Goal: Task Accomplishment & Management: Complete application form

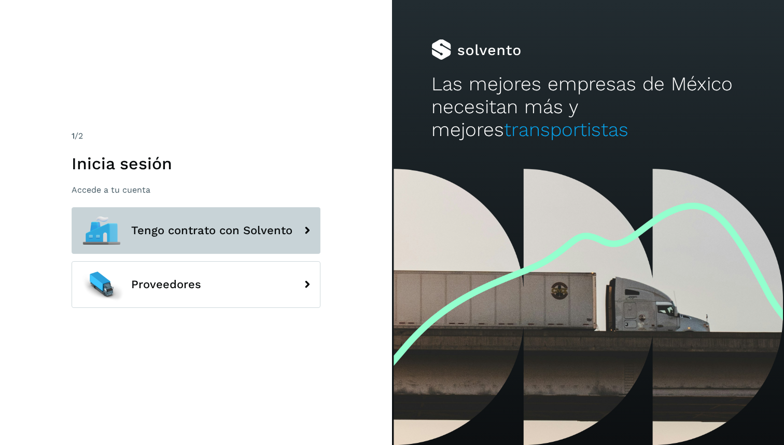
click at [200, 222] on button "Tengo contrato con Solvento" at bounding box center [196, 230] width 249 height 47
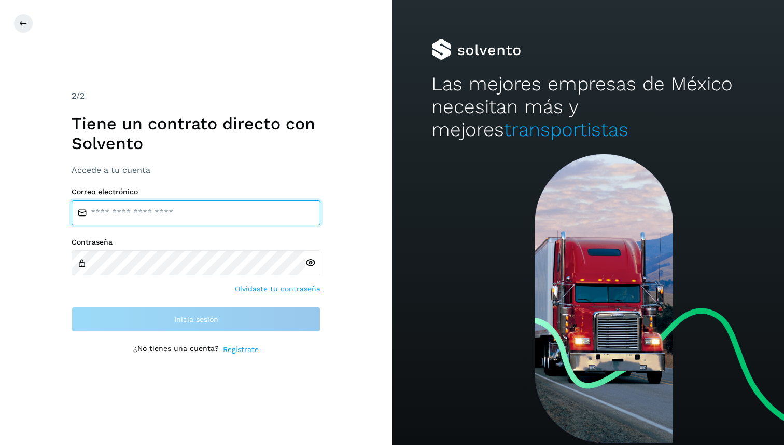
click at [203, 202] on input "email" at bounding box center [196, 212] width 249 height 25
click at [243, 349] on div "2 /2 Tiene un contrato directo con [PERSON_NAME] Accede a tu cuenta Correo elec…" at bounding box center [196, 223] width 249 height 266
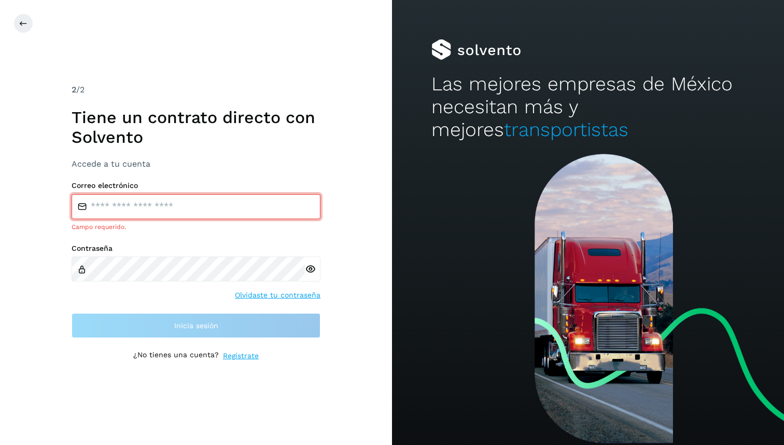
click at [233, 359] on link "Regístrate" at bounding box center [241, 355] width 36 height 11
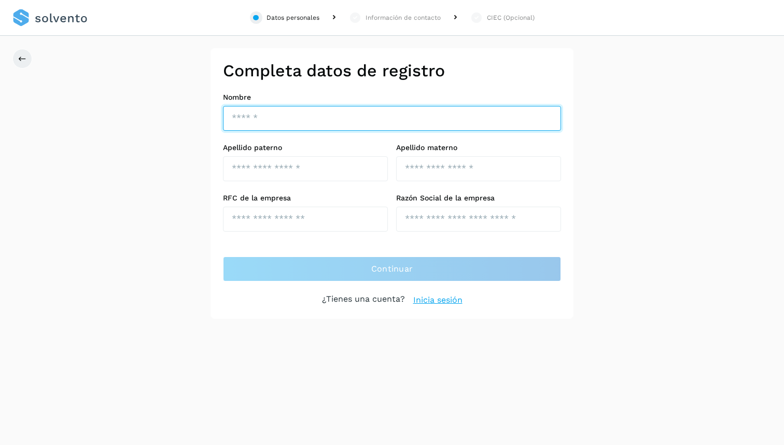
click at [306, 122] on input "text" at bounding box center [392, 118] width 338 height 25
type input "****"
